Goal: Find contact information: Find contact information

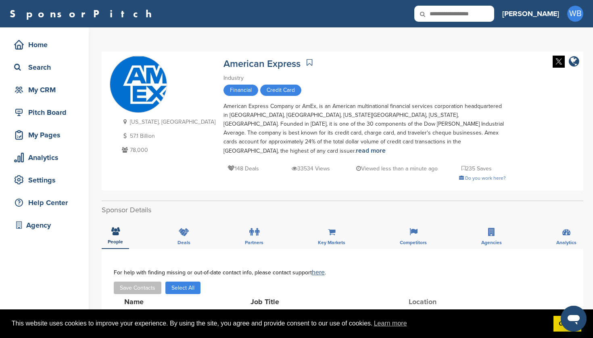
click at [442, 13] on icon at bounding box center [427, 14] width 27 height 17
click at [479, 15] on input "text" at bounding box center [454, 14] width 80 height 16
type input "******"
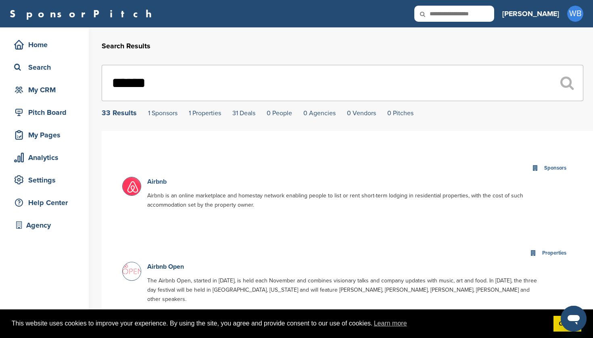
click at [150, 184] on link "Airbnb" at bounding box center [156, 182] width 19 height 8
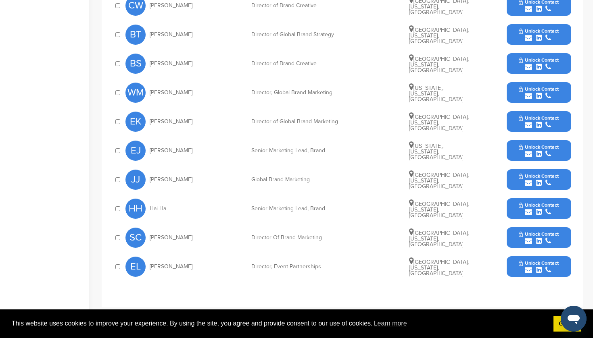
scroll to position [373, 0]
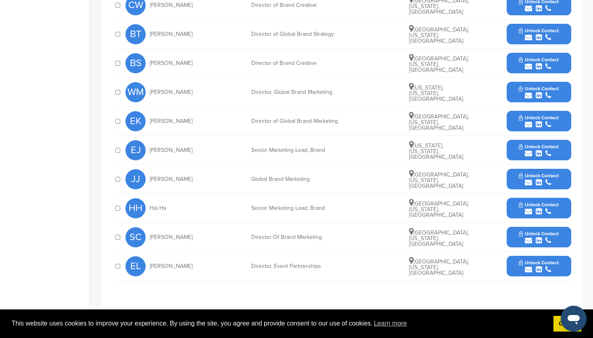
click at [538, 235] on span "Unlock Contact" at bounding box center [539, 234] width 40 height 6
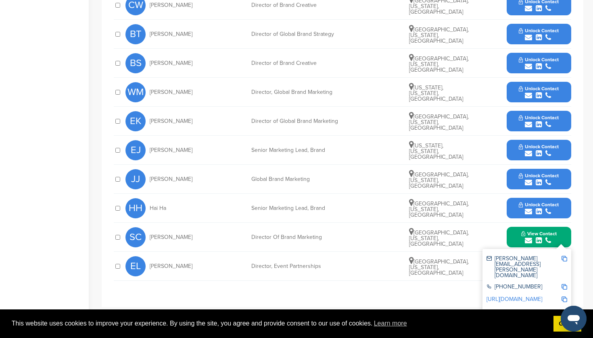
click at [534, 89] on span "Unlock Contact" at bounding box center [539, 89] width 40 height 6
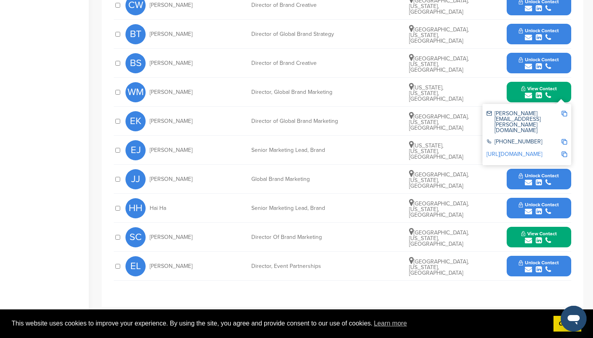
click at [534, 177] on span "Unlock Contact" at bounding box center [539, 176] width 40 height 6
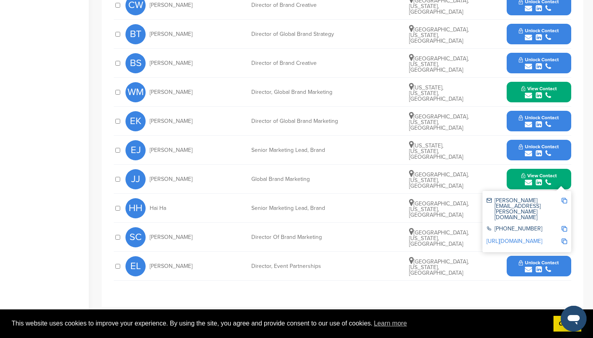
click at [538, 63] on button "Unlock Contact" at bounding box center [538, 63] width 59 height 24
